Goal: Information Seeking & Learning: Learn about a topic

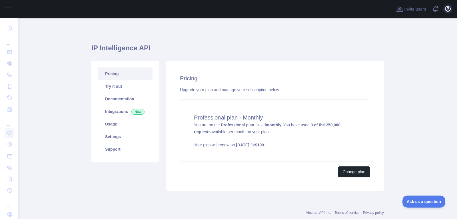
click at [446, 9] on icon "button" at bounding box center [447, 8] width 7 height 7
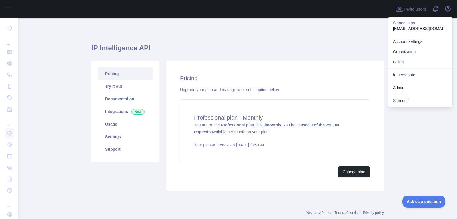
click at [407, 83] on link "Admin" at bounding box center [420, 88] width 64 height 10
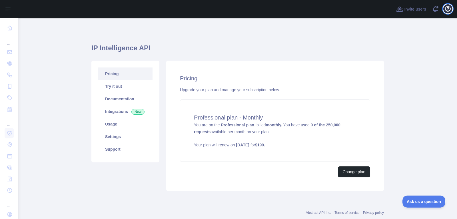
click at [449, 10] on icon "button" at bounding box center [447, 8] width 5 height 5
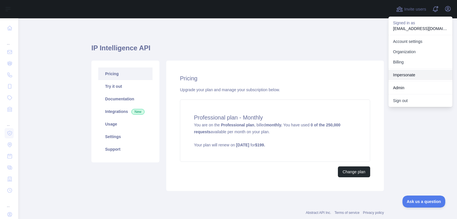
click at [422, 74] on link "Impersonate" at bounding box center [420, 75] width 64 height 10
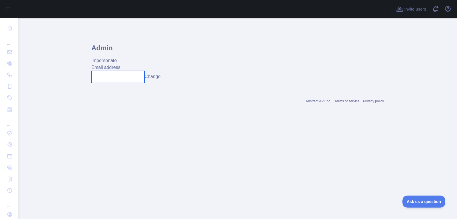
click at [123, 76] on input "text" at bounding box center [117, 77] width 53 height 12
paste input "**********"
type input "**********"
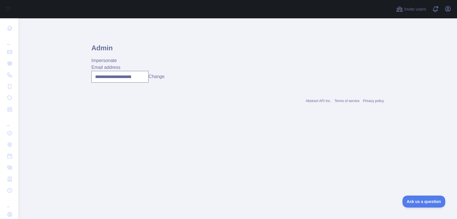
click at [155, 77] on button "Change" at bounding box center [156, 76] width 16 height 7
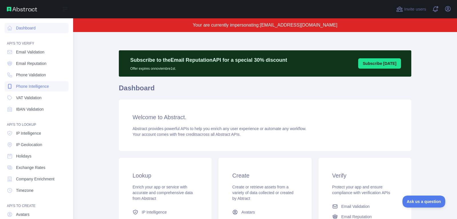
click at [34, 89] on link "Phone Intelligence" at bounding box center [37, 86] width 64 height 10
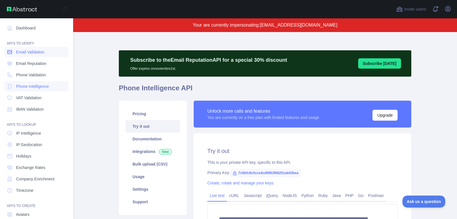
click at [37, 55] on link "Email Validation" at bounding box center [37, 52] width 64 height 10
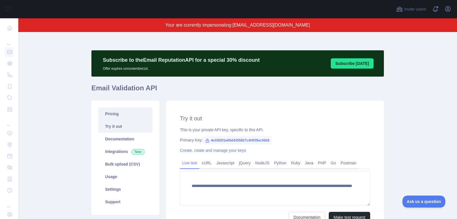
click at [123, 111] on link "Pricing" at bounding box center [125, 113] width 54 height 13
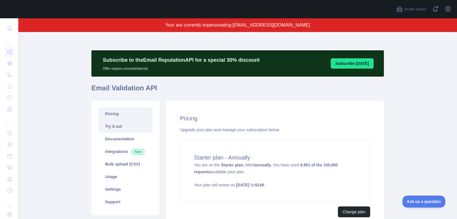
click at [132, 129] on link "Try it out" at bounding box center [125, 126] width 54 height 13
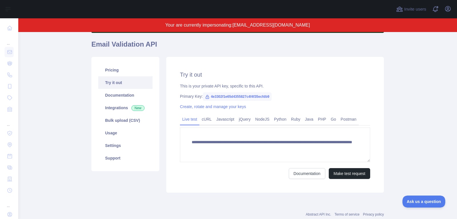
scroll to position [53, 0]
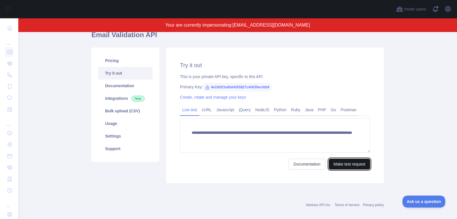
click at [349, 162] on button "Make test request" at bounding box center [349, 163] width 41 height 11
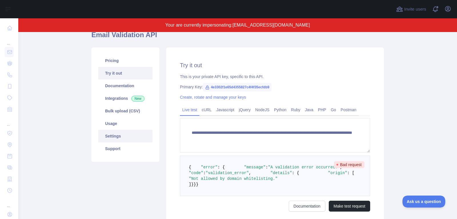
click at [134, 134] on link "Settings" at bounding box center [125, 136] width 54 height 13
